Goal: Communication & Community: Answer question/provide support

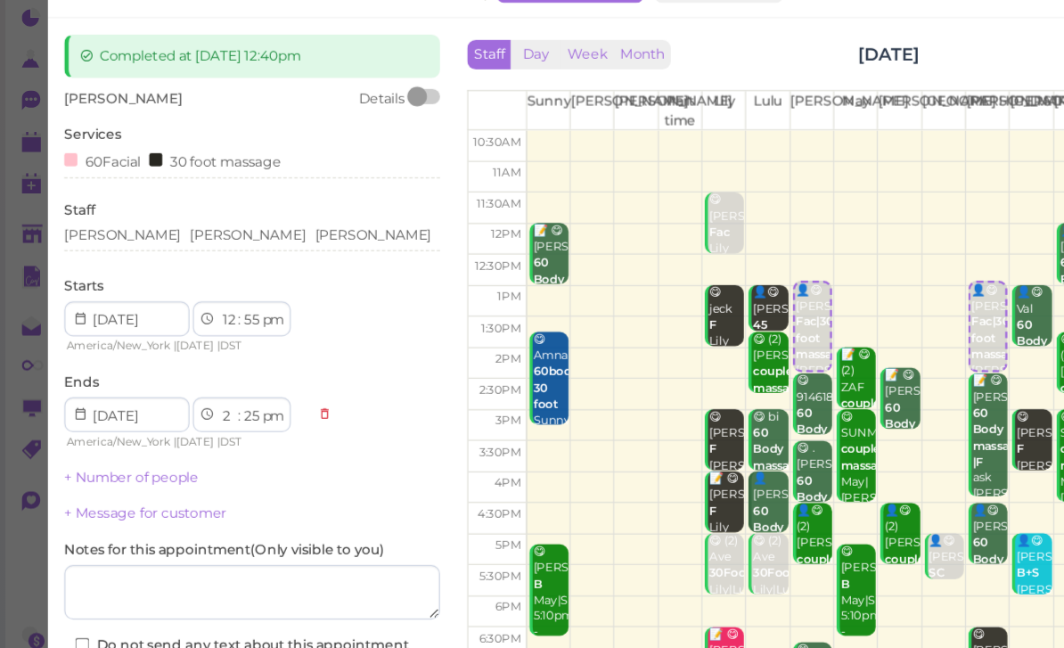
scroll to position [46, 0]
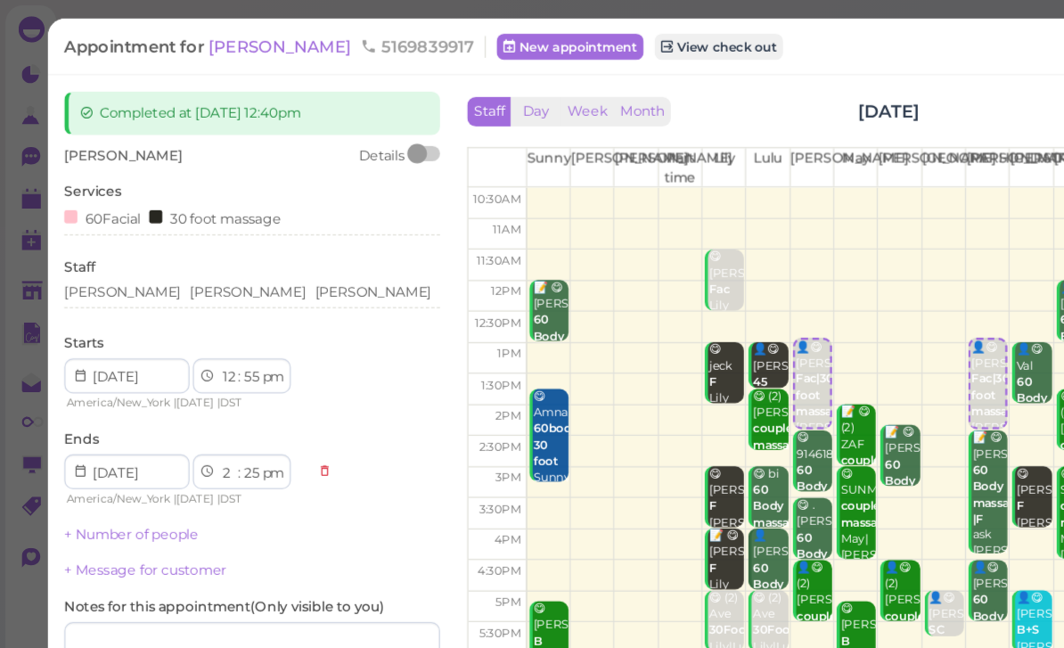
click at [199, 42] on span "[PERSON_NAME]" at bounding box center [230, 37] width 120 height 17
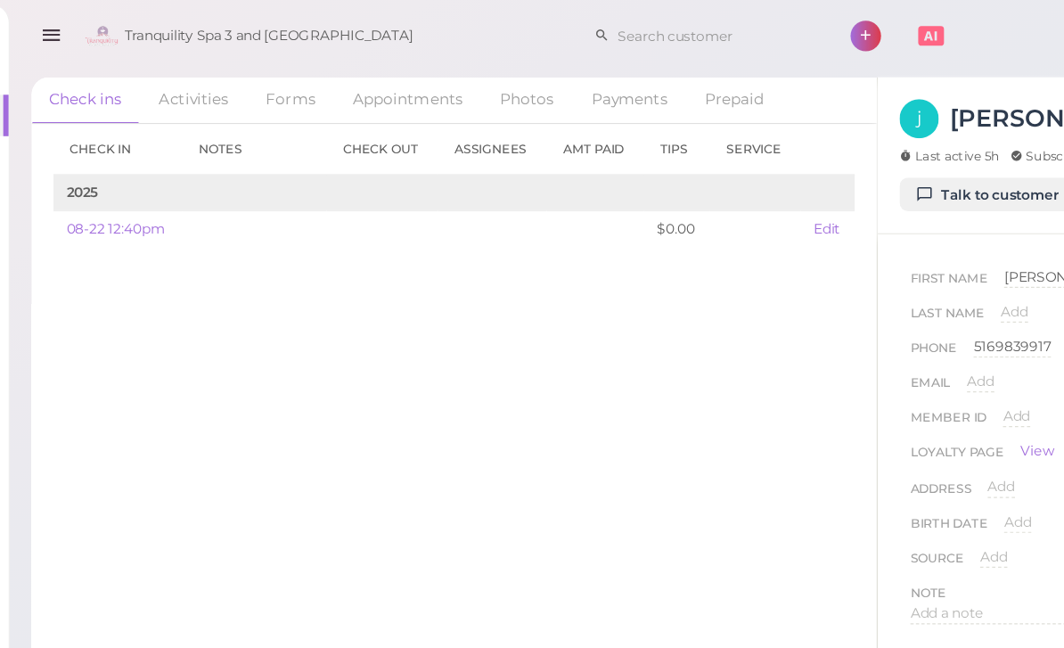
click at [817, 153] on link "Talk to customer" at bounding box center [848, 159] width 145 height 29
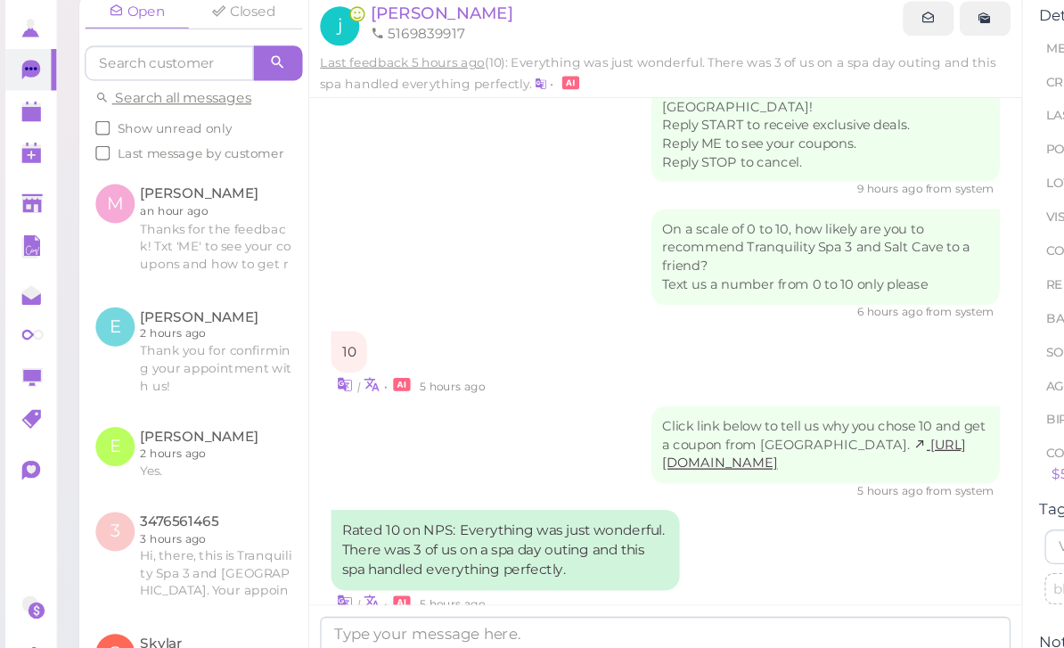
scroll to position [57, 0]
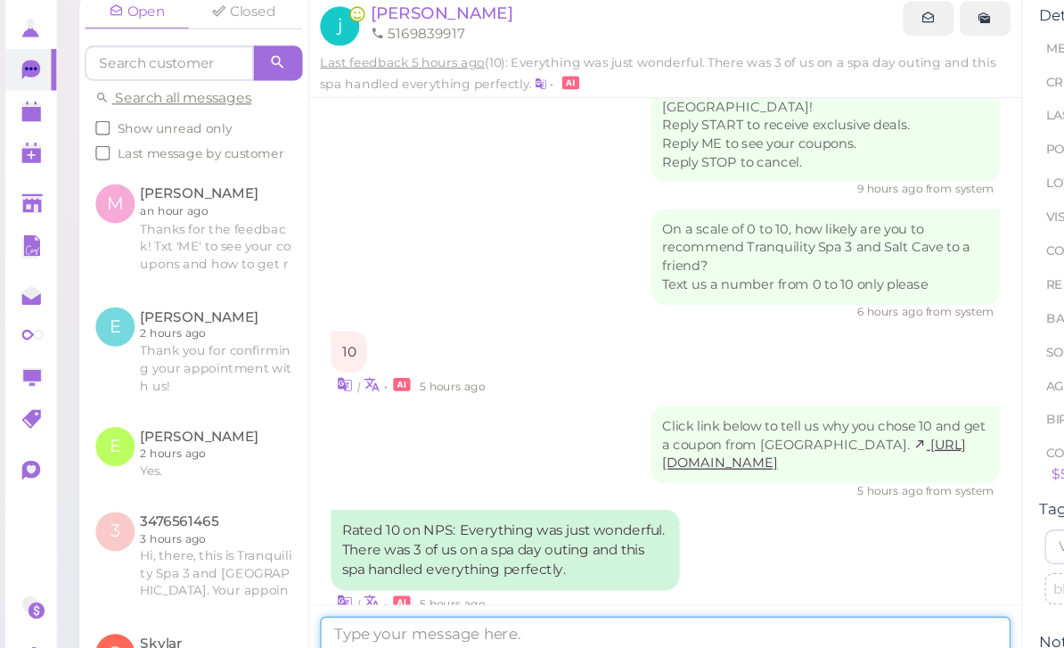
click at [387, 576] on textarea at bounding box center [544, 594] width 565 height 36
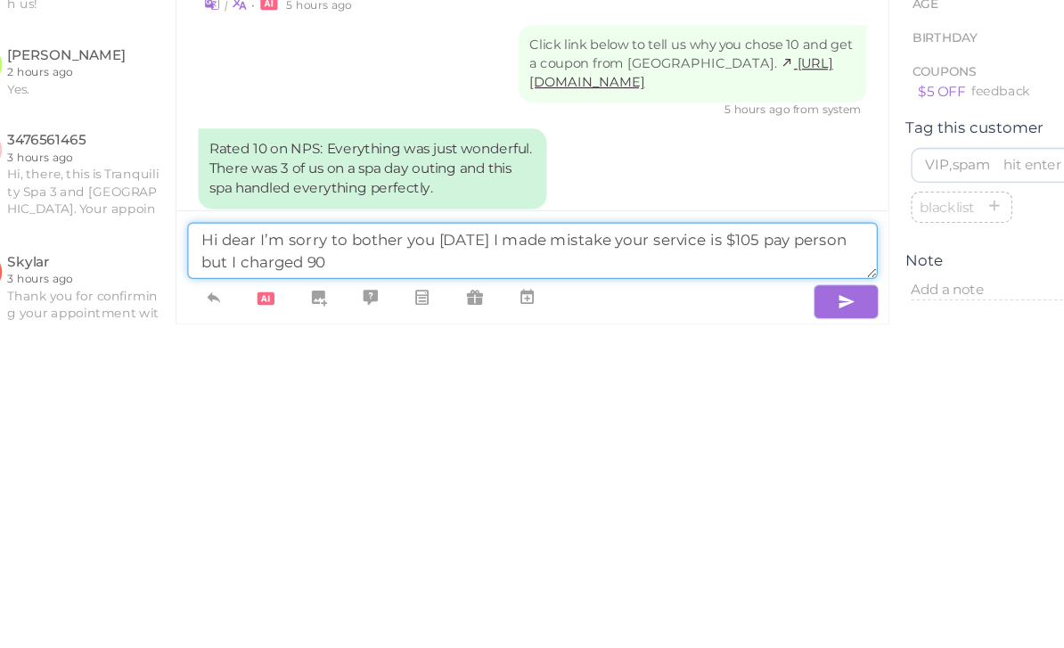
click at [262, 565] on textarea "Hi dear I’m sorry to bother you [DATE] I made mistake your service is $105 pay …" at bounding box center [544, 588] width 565 height 46
click at [285, 565] on textarea "Hi dear I’m sorry to bother you [DATE] I made mistake your service is $105 pay …" at bounding box center [544, 588] width 565 height 46
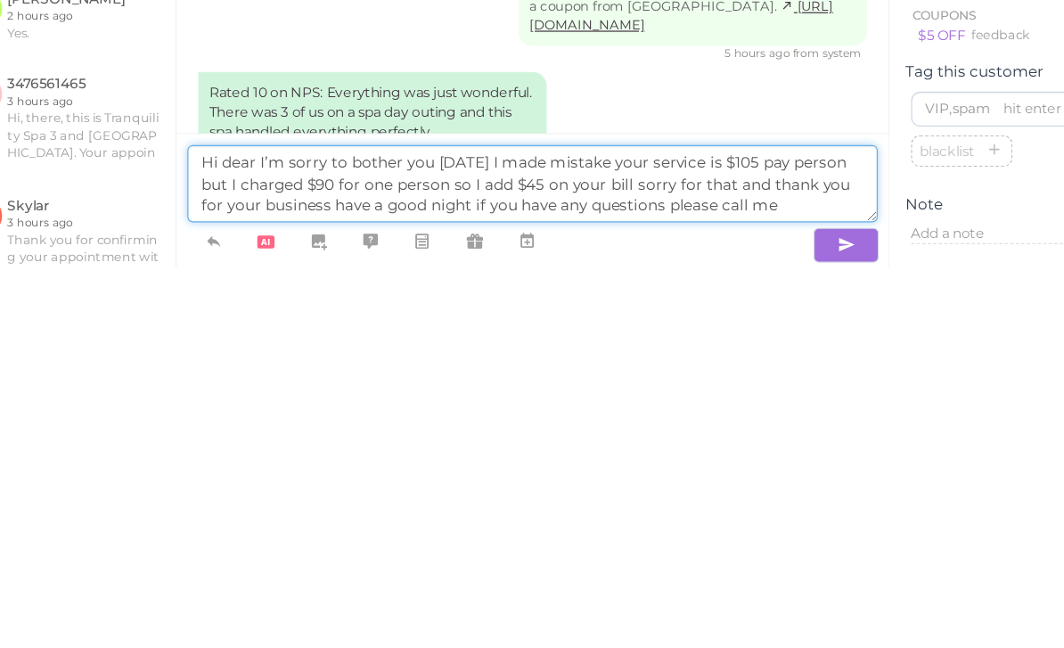
type textarea "Hi dear I’m sorry to bother you [DATE] I made mistake your service is $105 pay …"
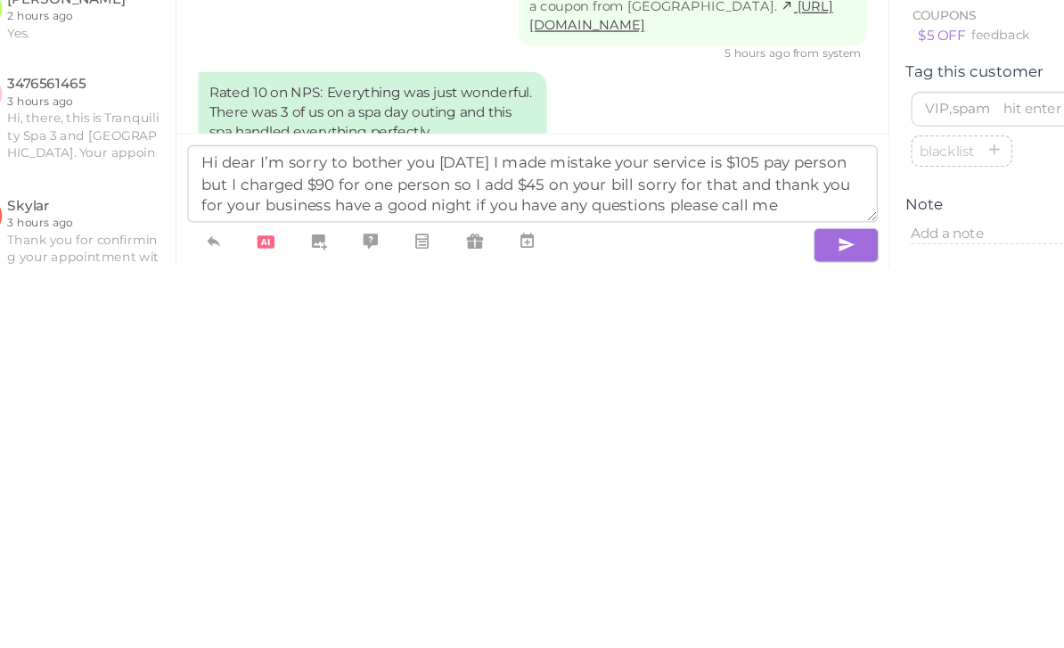
click at [794, 621] on icon "button" at bounding box center [801, 630] width 14 height 18
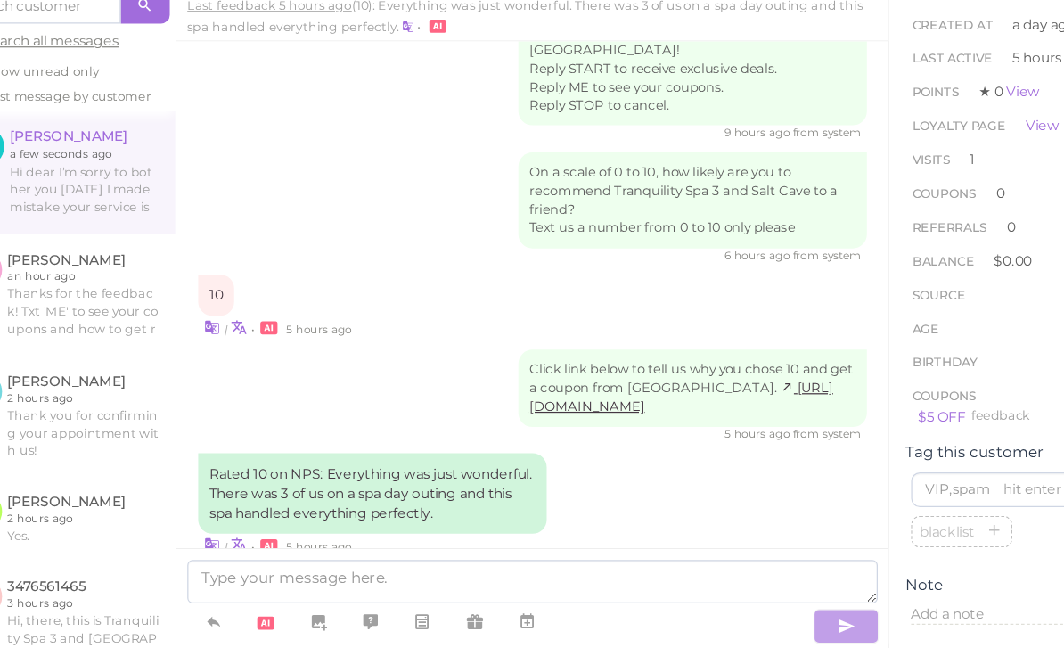
scroll to position [436, 0]
